Goal: Task Accomplishment & Management: Manage account settings

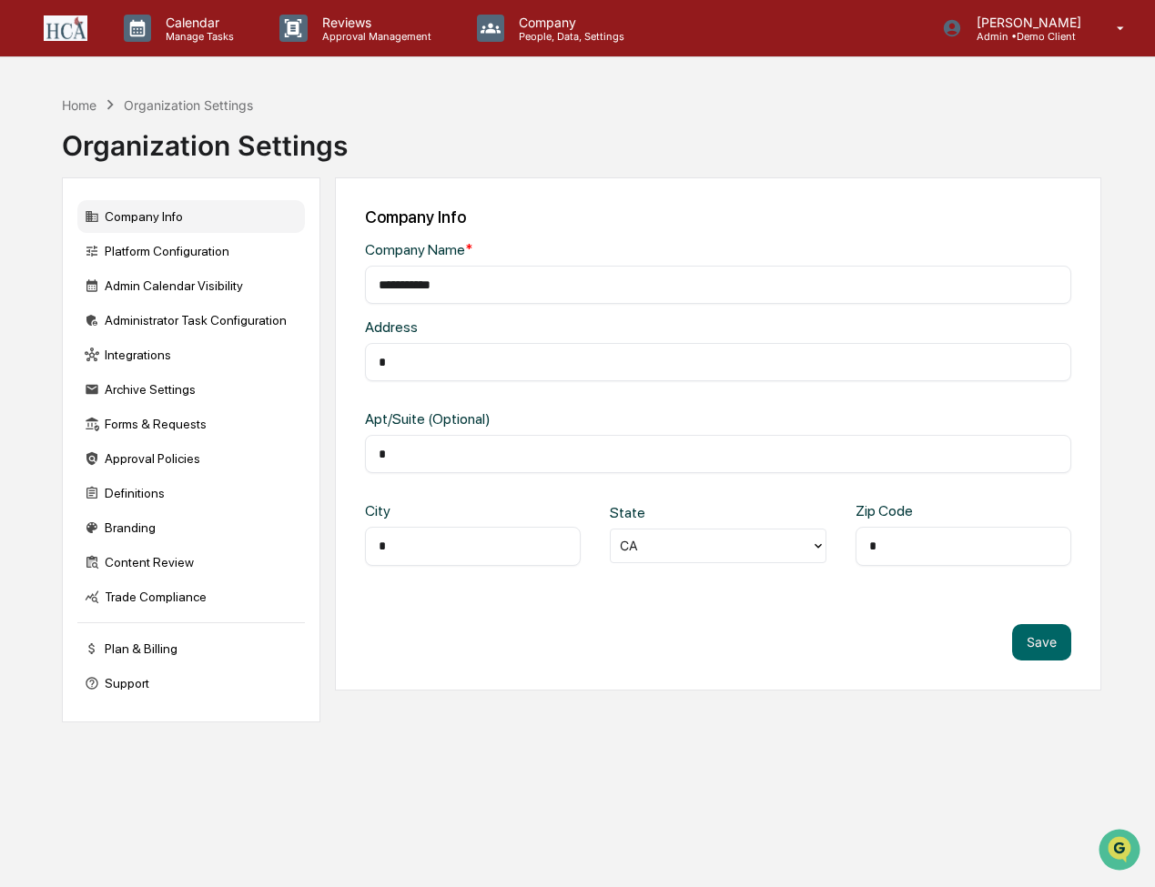
click at [134, 210] on div "Company Info" at bounding box center [191, 216] width 228 height 33
click at [183, 30] on p "Manage Tasks" at bounding box center [197, 36] width 92 height 13
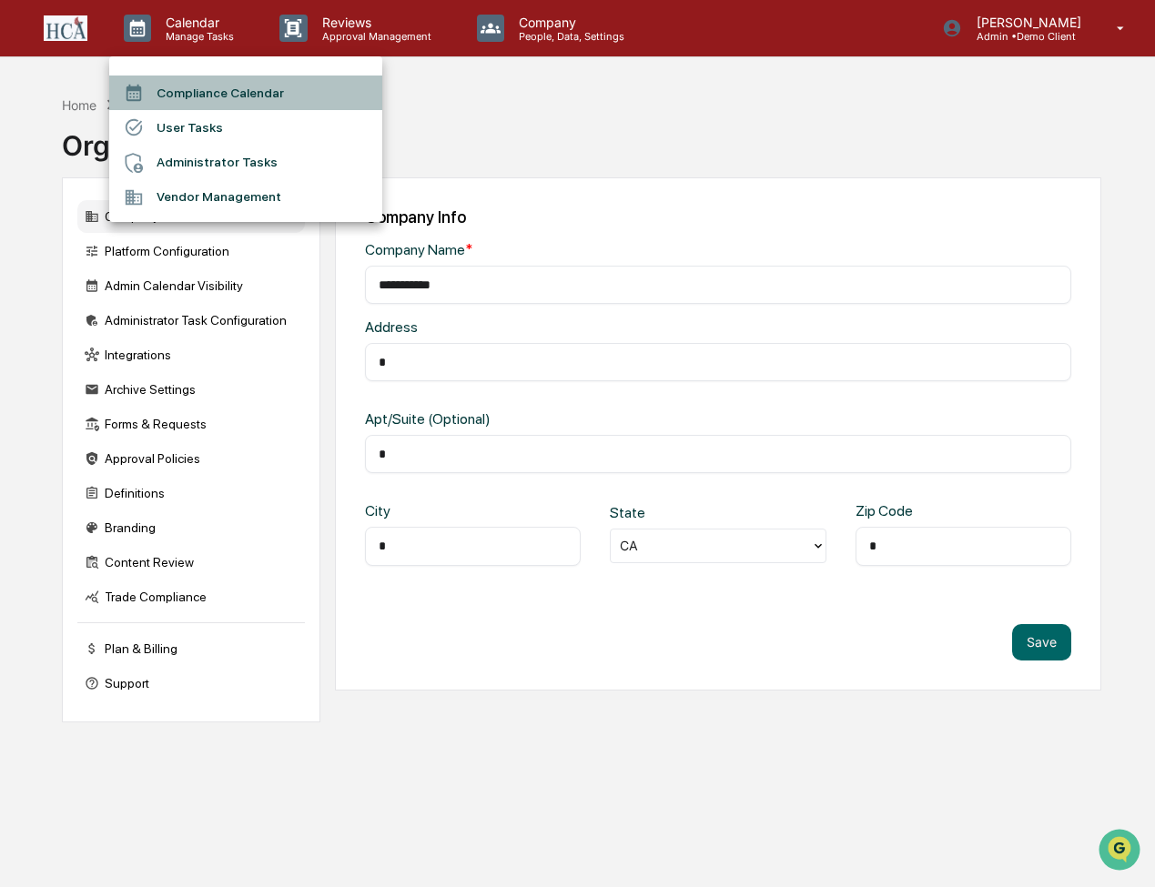
click at [186, 91] on li "Compliance Calendar" at bounding box center [245, 93] width 273 height 35
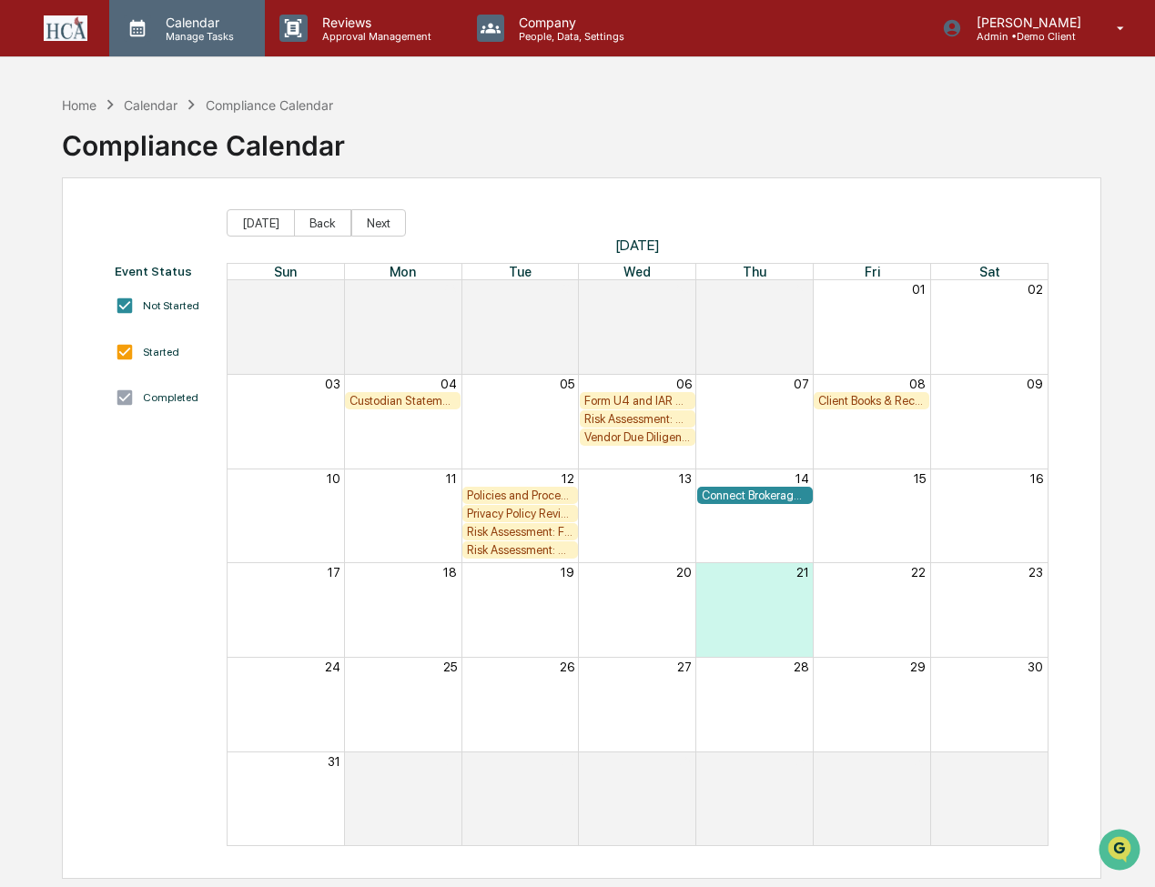
click at [189, 28] on p "Calendar" at bounding box center [197, 22] width 92 height 15
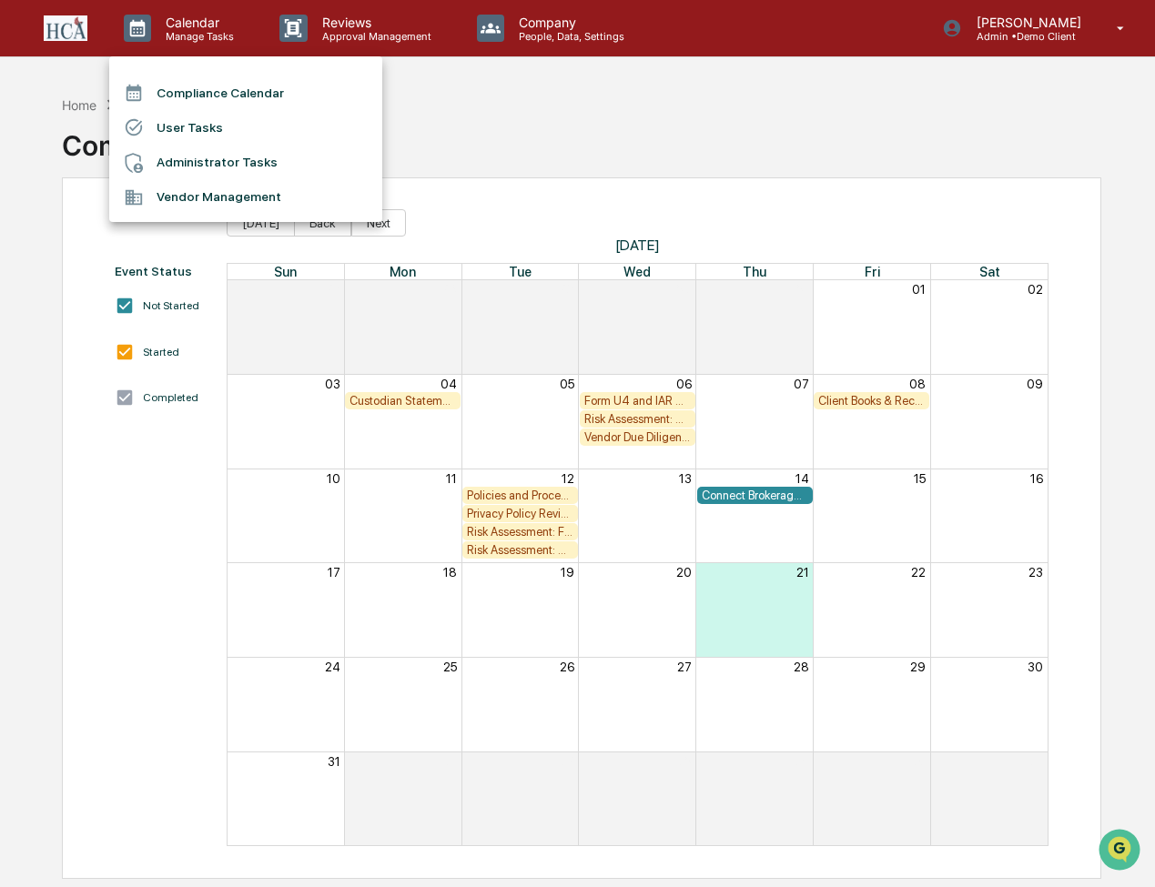
click at [1094, 33] on div at bounding box center [577, 443] width 1155 height 887
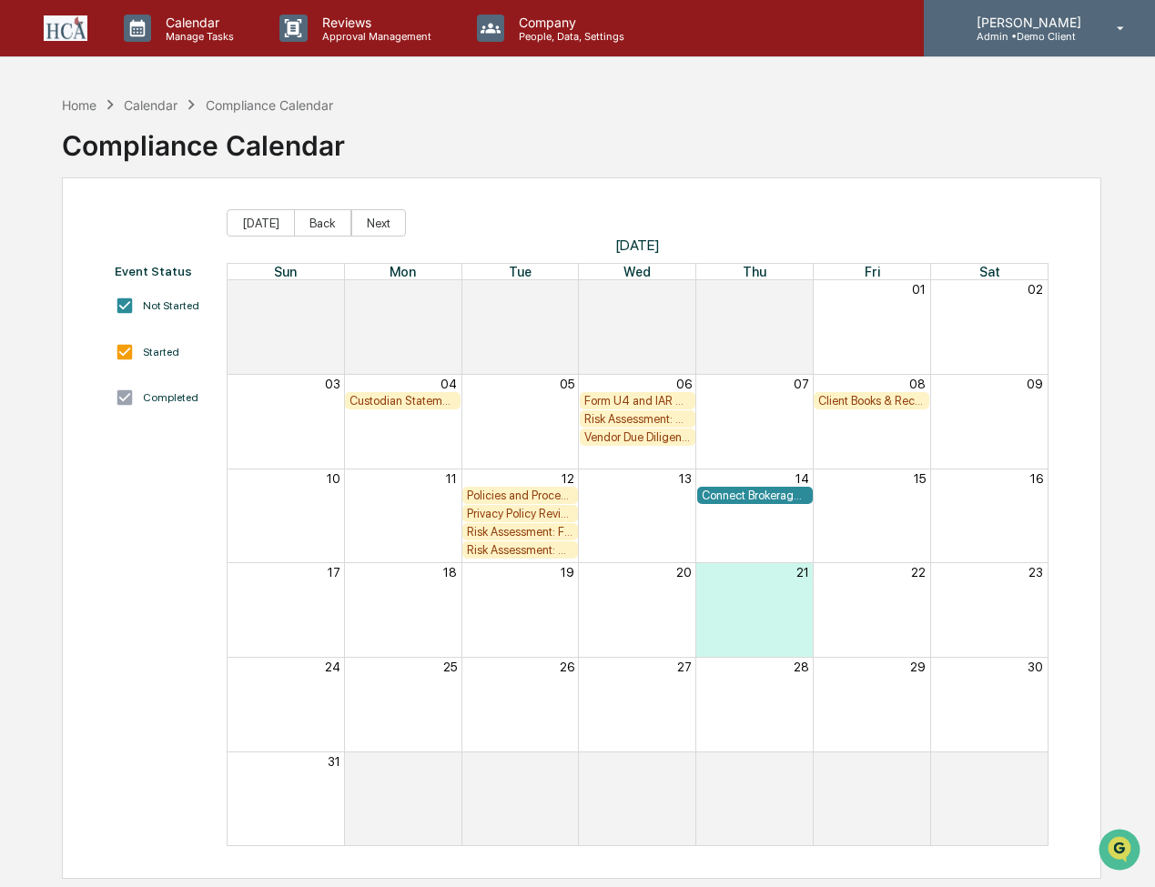
click at [1118, 26] on icon at bounding box center [1121, 28] width 32 height 17
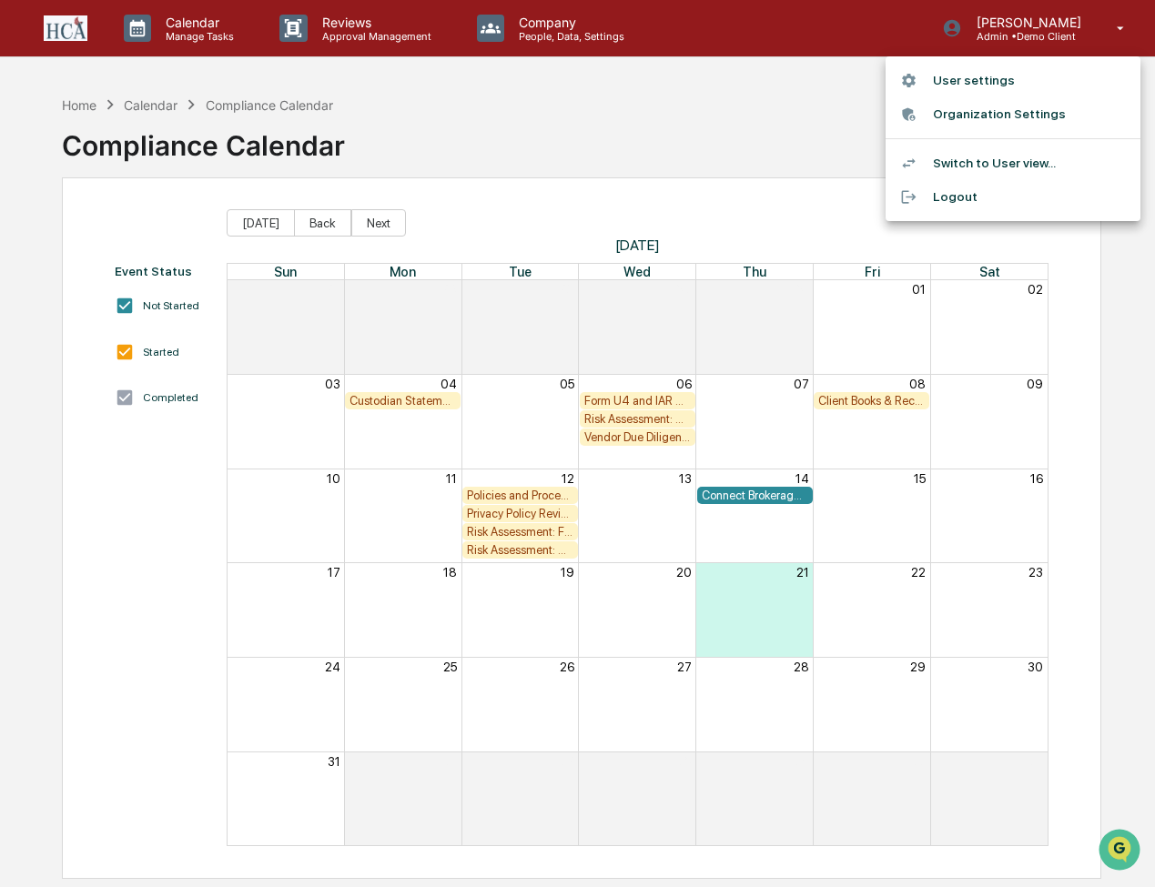
click at [992, 154] on li "Switch to User view..." at bounding box center [1013, 164] width 255 height 34
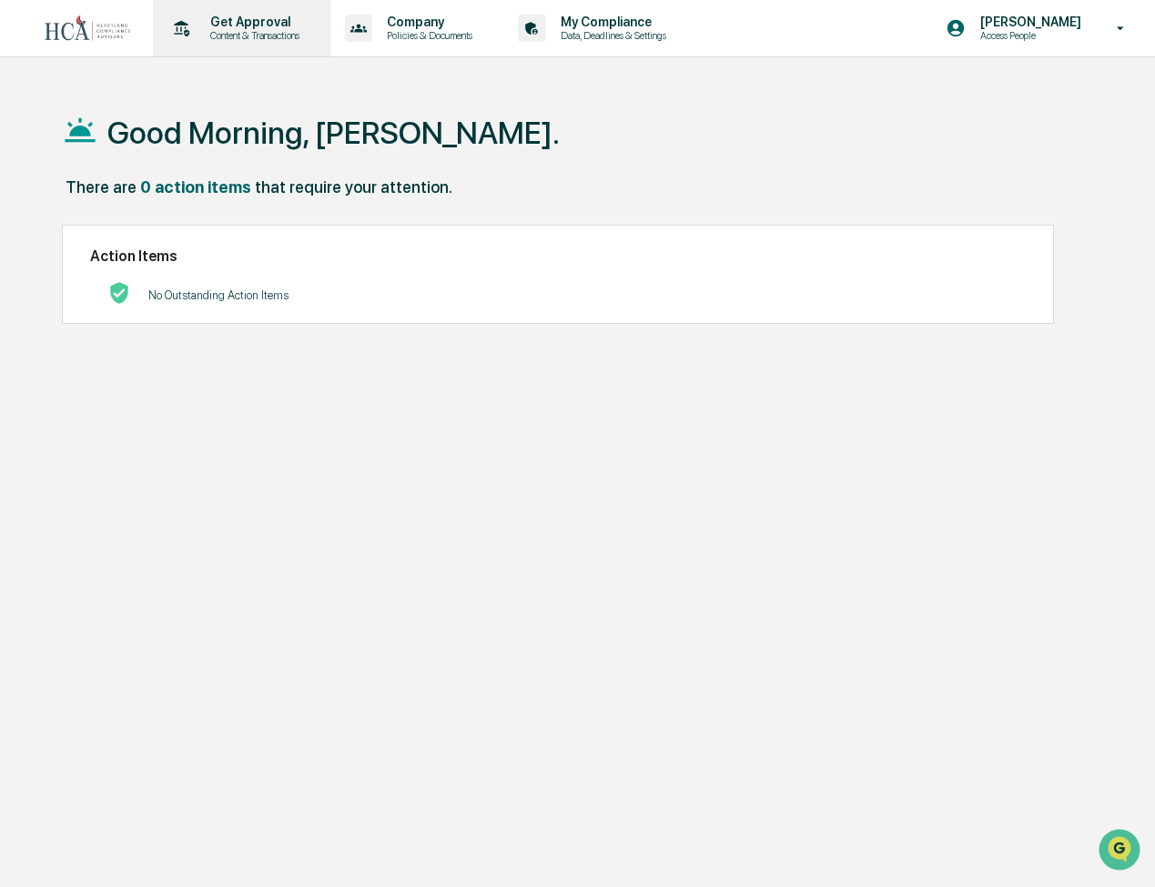
click at [236, 24] on p "Get Approval" at bounding box center [252, 22] width 113 height 15
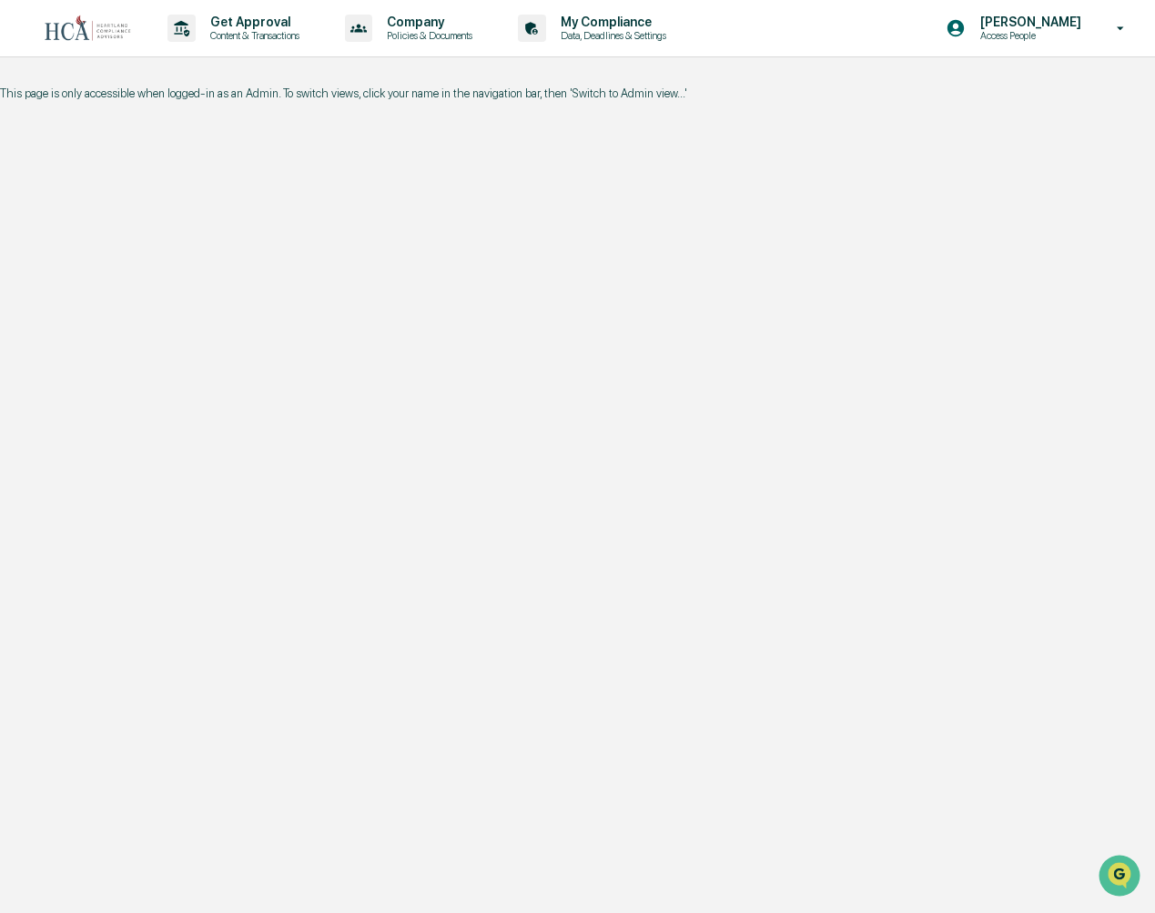
click at [1072, 26] on p "[PERSON_NAME]" at bounding box center [1028, 22] width 125 height 15
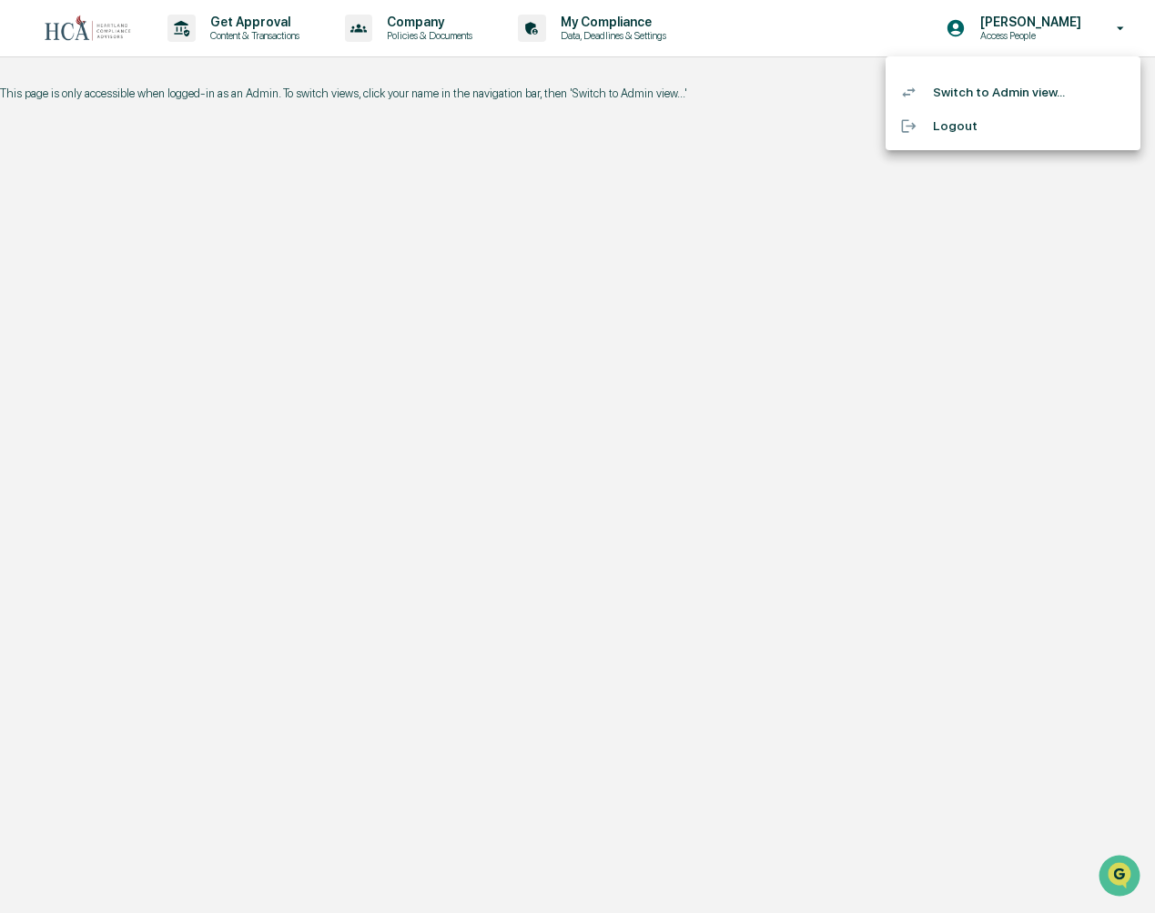
click at [997, 88] on li "Switch to Admin view..." at bounding box center [1013, 93] width 255 height 34
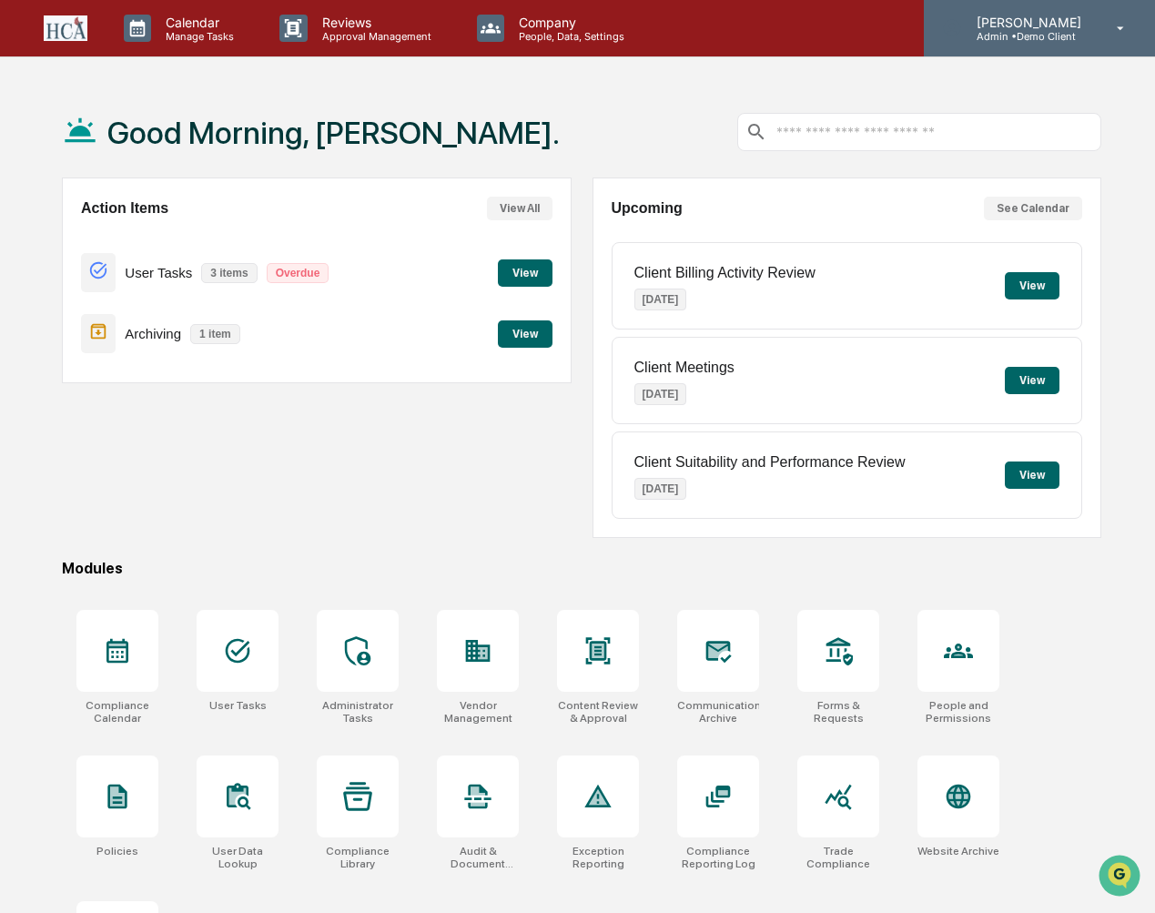
click at [1032, 33] on p "Admin • Demo Client" at bounding box center [1026, 36] width 128 height 13
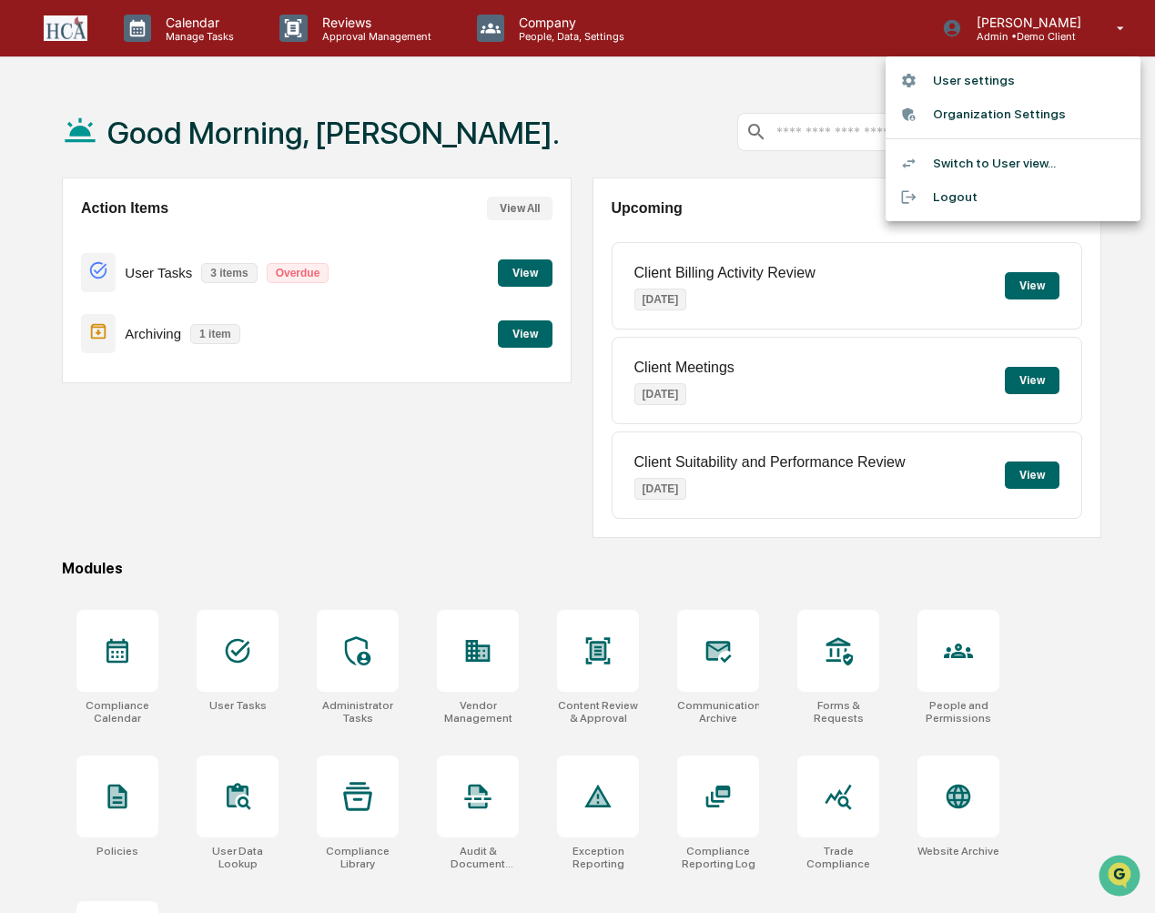
click at [990, 158] on li "Switch to User view..." at bounding box center [1013, 164] width 255 height 34
